Goal: Check status: Check status

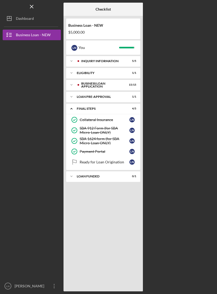
click at [124, 87] on div "Icon/Expander BUSINESS LOAN APPLICATION 15 / 15" at bounding box center [103, 85] width 74 height 11
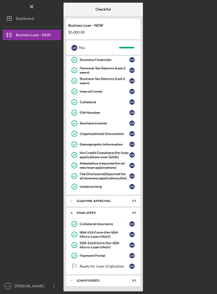
scroll to position [57, 0]
click at [119, 266] on div "Ready for Loan Origination" at bounding box center [105, 266] width 50 height 4
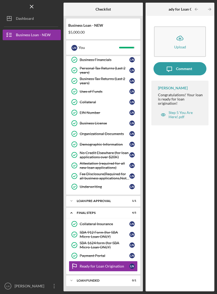
click at [181, 114] on div "Step 5 You Are Here!.pdf" at bounding box center [182, 114] width 29 height 8
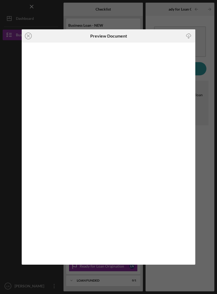
click at [30, 38] on icon "Icon/Close" at bounding box center [28, 35] width 13 height 13
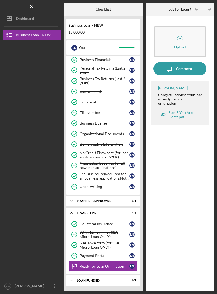
click at [134, 203] on div "Icon/Expander LOAN PRE-APPROVAL 1 / 1" at bounding box center [103, 201] width 74 height 11
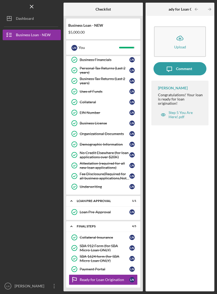
click at [126, 227] on div "FINAL STEPS" at bounding box center [101, 226] width 49 height 3
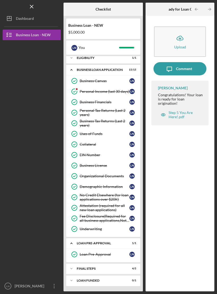
scroll to position [15, 0]
click at [128, 282] on div "Icon/Expander LOAN FUNDED 0 / 1" at bounding box center [103, 280] width 74 height 11
click at [123, 267] on div "FINAL STEPS" at bounding box center [100, 268] width 46 height 3
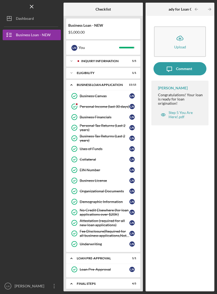
scroll to position [0, 0]
click at [124, 108] on div "Personal Income (last 30 days)" at bounding box center [105, 106] width 50 height 4
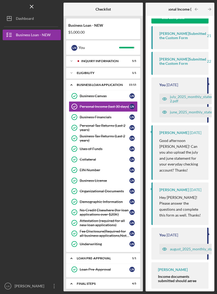
scroll to position [97, 0]
click at [174, 279] on strong "Income documents submitted should agree with the stated monthly income." at bounding box center [177, 282] width 39 height 17
click at [176, 278] on strong "Income documents submitted should agree with the stated monthly income." at bounding box center [177, 282] width 39 height 17
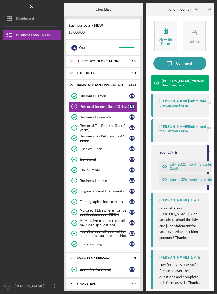
scroll to position [5, 0]
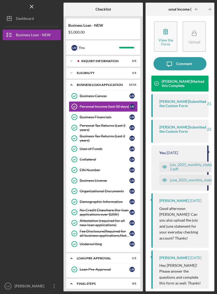
click at [193, 133] on div "[PERSON_NAME] Submitted the Custom Form 22 minutes ago" at bounding box center [181, 129] width 44 height 8
click at [207, 106] on time "21 minutes ago" at bounding box center [219, 103] width 25 height 4
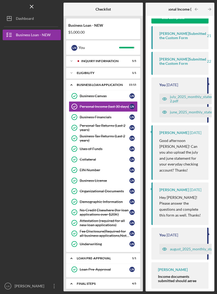
scroll to position [97, 0]
click at [123, 61] on div "INQUIRY INFORMATION" at bounding box center [102, 60] width 42 height 3
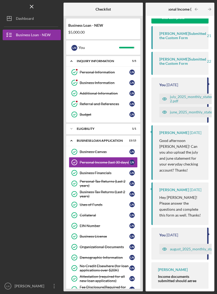
click at [123, 130] on div "ELIGIBILITY" at bounding box center [100, 128] width 46 height 3
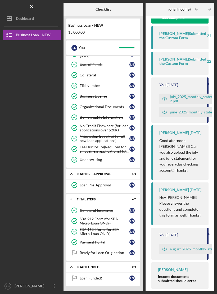
scroll to position [154, 0]
click at [7, 285] on text "LN" at bounding box center [7, 286] width 3 height 3
click at [46, 226] on div at bounding box center [32, 220] width 58 height 120
click at [122, 252] on div "Ready for Loan Origination" at bounding box center [105, 252] width 50 height 4
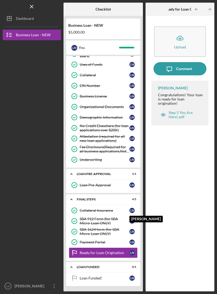
click at [132, 211] on div "L N" at bounding box center [131, 210] width 5 height 5
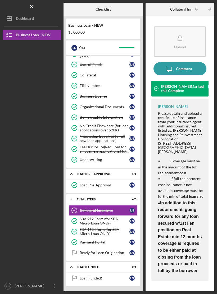
click at [124, 221] on div "SBA 912 Form (for SBA Micro-Loan ONLY)" at bounding box center [105, 221] width 50 height 8
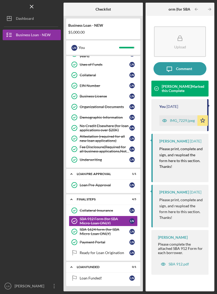
click at [186, 120] on div "IMG_7229.jpeg" at bounding box center [182, 120] width 25 height 4
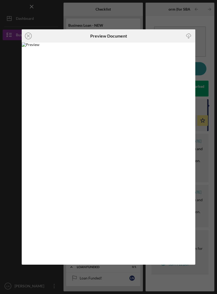
click at [30, 31] on icon "Icon/Close" at bounding box center [28, 35] width 13 height 13
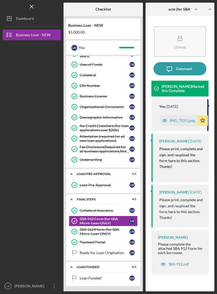
click at [120, 233] on div "SBA 1624 form (for SBA Micro-Loan ONLY)" at bounding box center [105, 231] width 50 height 8
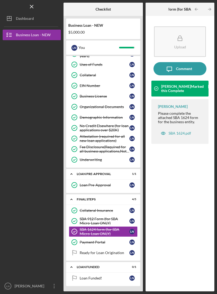
click at [181, 130] on div "SBA 1624.pdf" at bounding box center [176, 133] width 36 height 11
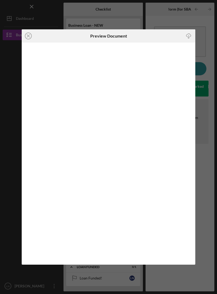
click at [202, 173] on div "Icon/Close Preview Document Icon/Download" at bounding box center [108, 147] width 217 height 294
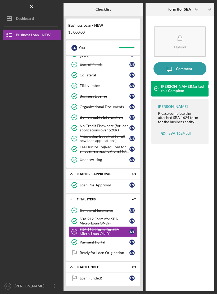
click at [119, 243] on div "Payment Portal" at bounding box center [105, 242] width 50 height 4
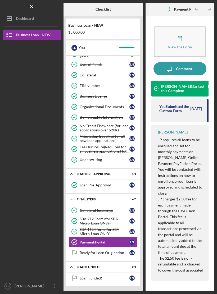
click at [122, 255] on link "Ready for Loan Origination Ready for Loan Origination L N" at bounding box center [103, 252] width 69 height 11
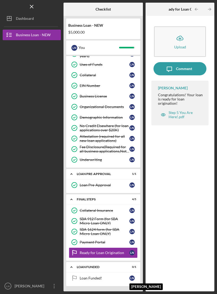
click at [131, 277] on div "L N" at bounding box center [131, 277] width 5 height 5
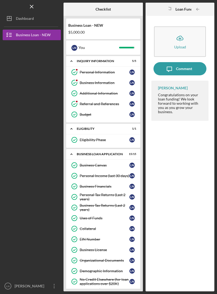
click at [21, 31] on div "Business Loan - NEW" at bounding box center [33, 36] width 35 height 12
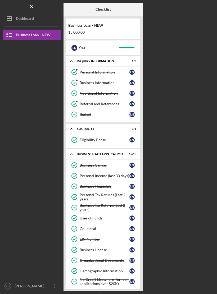
click at [10, 33] on line "button" at bounding box center [10, 33] width 2 height 0
click at [16, 15] on div "Dashboard" at bounding box center [25, 19] width 18 height 12
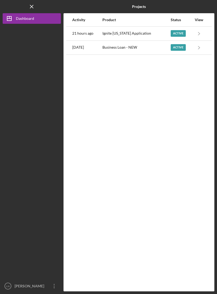
click at [200, 31] on icon "Icon/Navigate" at bounding box center [199, 33] width 12 height 12
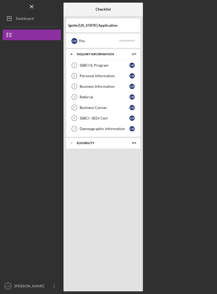
click at [20, 14] on div "Dashboard" at bounding box center [25, 19] width 18 height 12
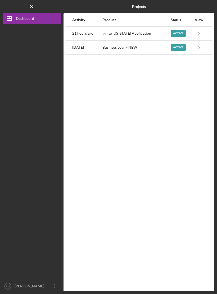
click at [21, 286] on div "[PERSON_NAME]" at bounding box center [30, 287] width 34 height 12
click at [46, 205] on div at bounding box center [32, 152] width 58 height 257
click at [11, 20] on polygon "button" at bounding box center [9, 18] width 4 height 4
click at [36, 7] on icon "Icon/Menu Close" at bounding box center [32, 7] width 12 height 12
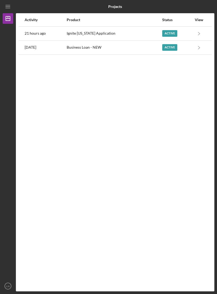
click at [9, 6] on icon "Icon/Menu" at bounding box center [8, 7] width 12 height 12
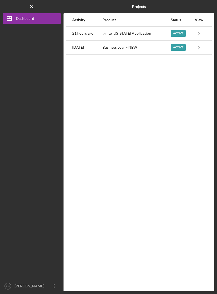
click at [34, 7] on icon "Icon/Menu Close" at bounding box center [32, 7] width 12 height 12
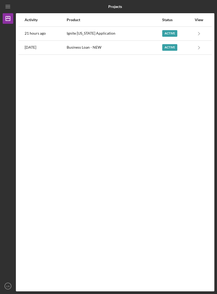
click at [6, 10] on icon "Icon/Menu" at bounding box center [8, 7] width 12 height 12
